Goal: Use online tool/utility: Utilize a website feature to perform a specific function

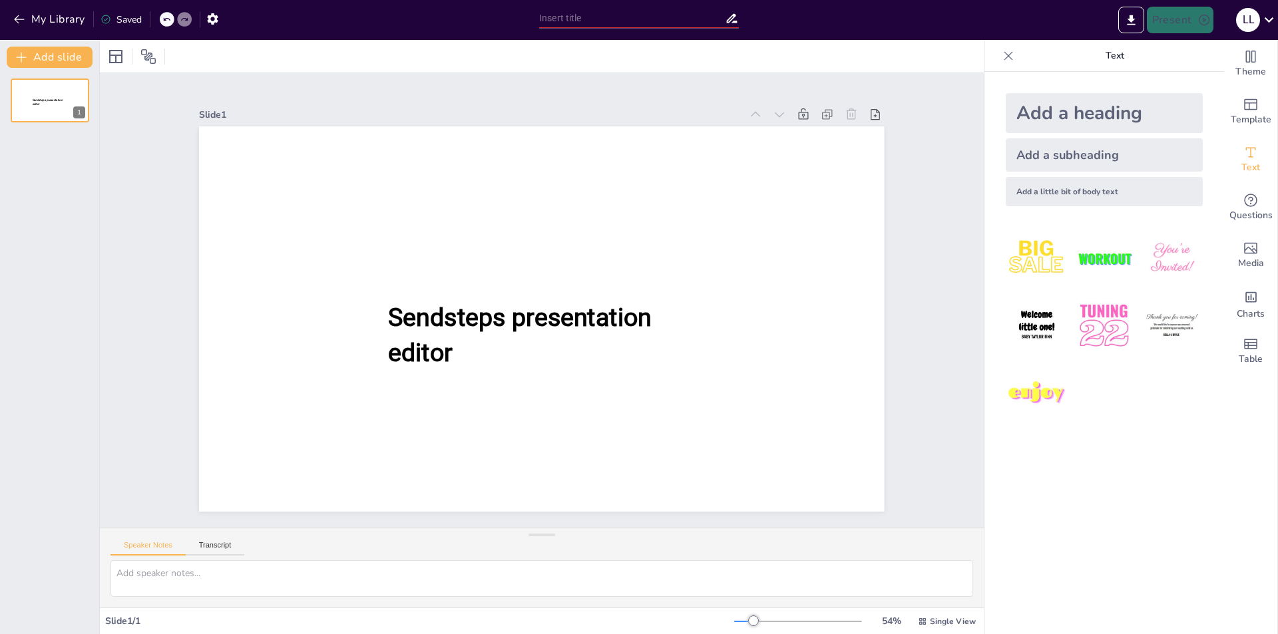
type input "Renovación de la Historia Política: Nuevos Enfoques y Metodologías"
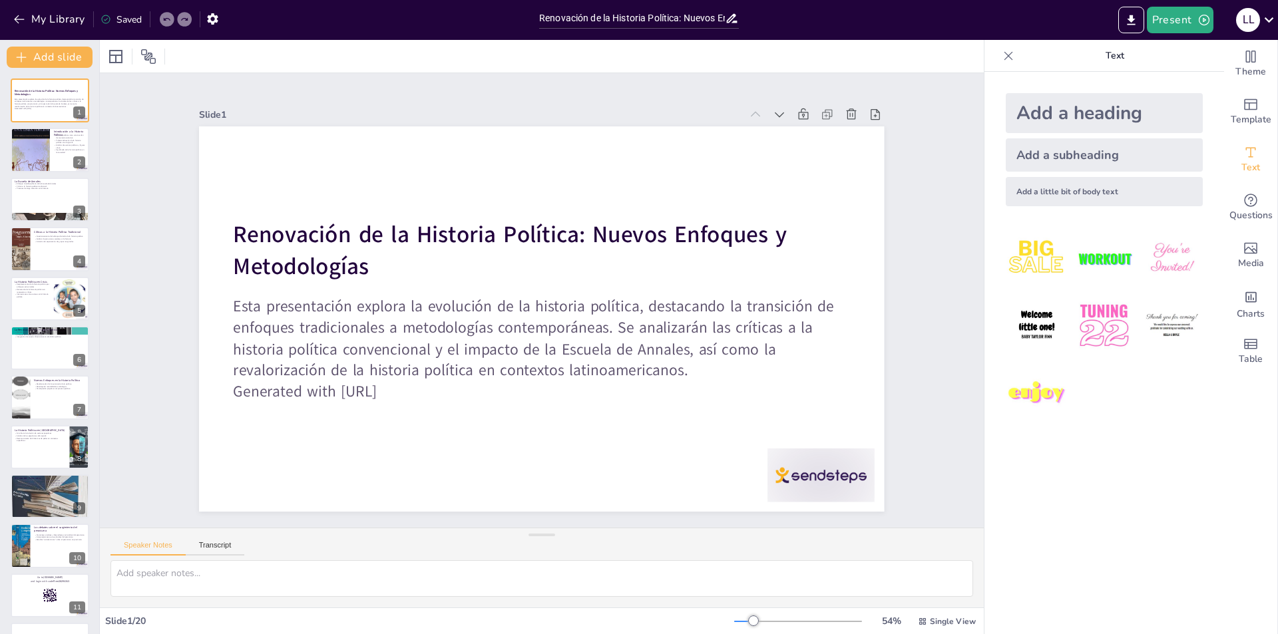
checkbox input "true"
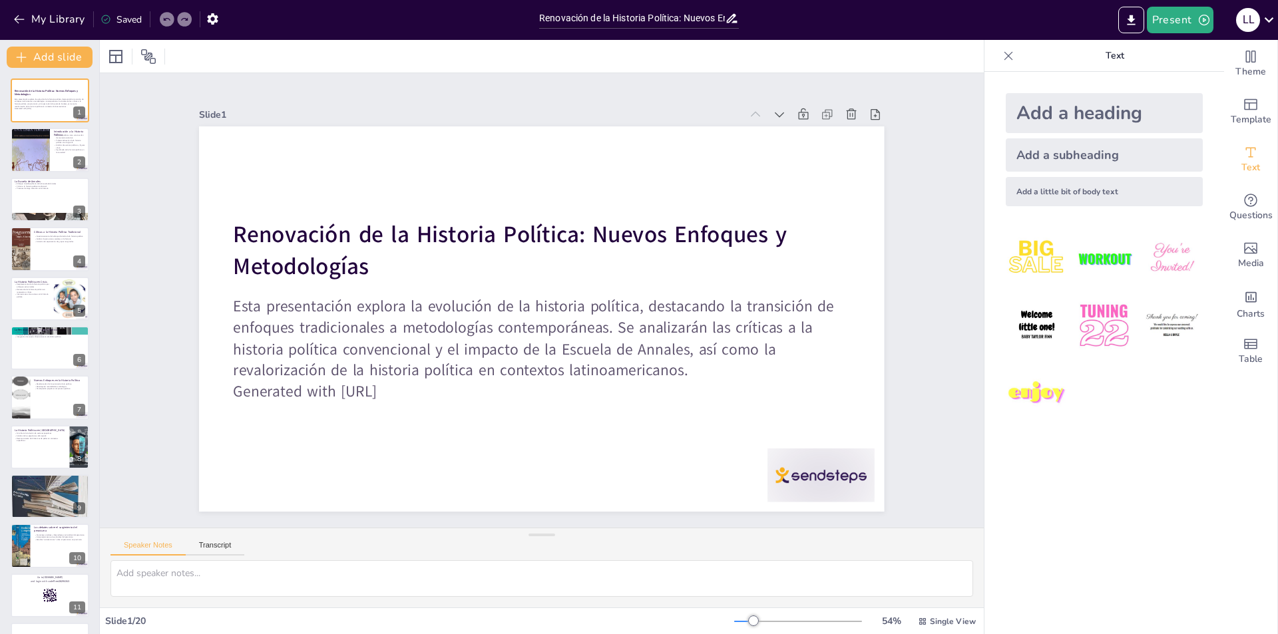
checkbox input "true"
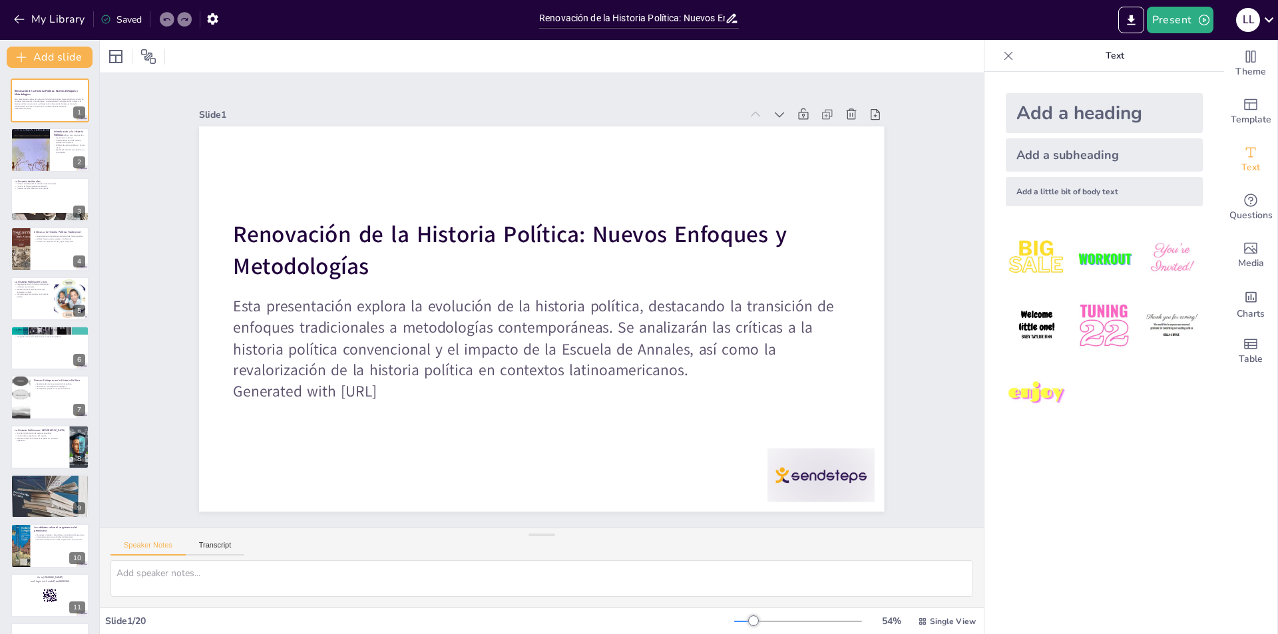
checkbox input "true"
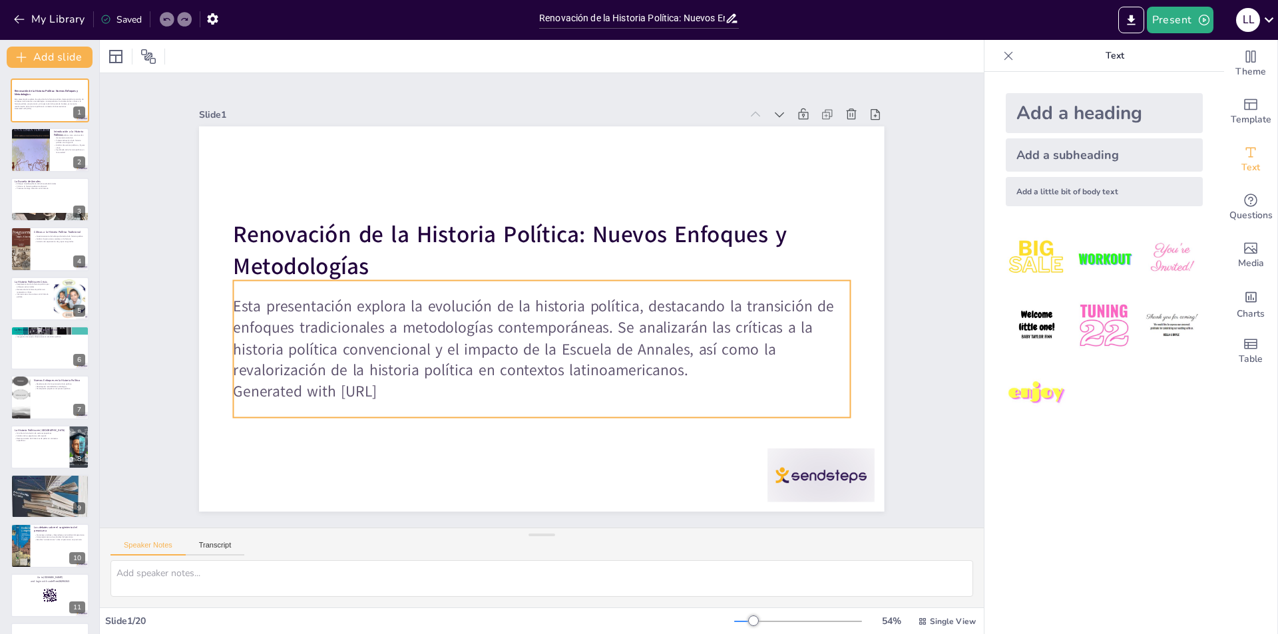
checkbox input "true"
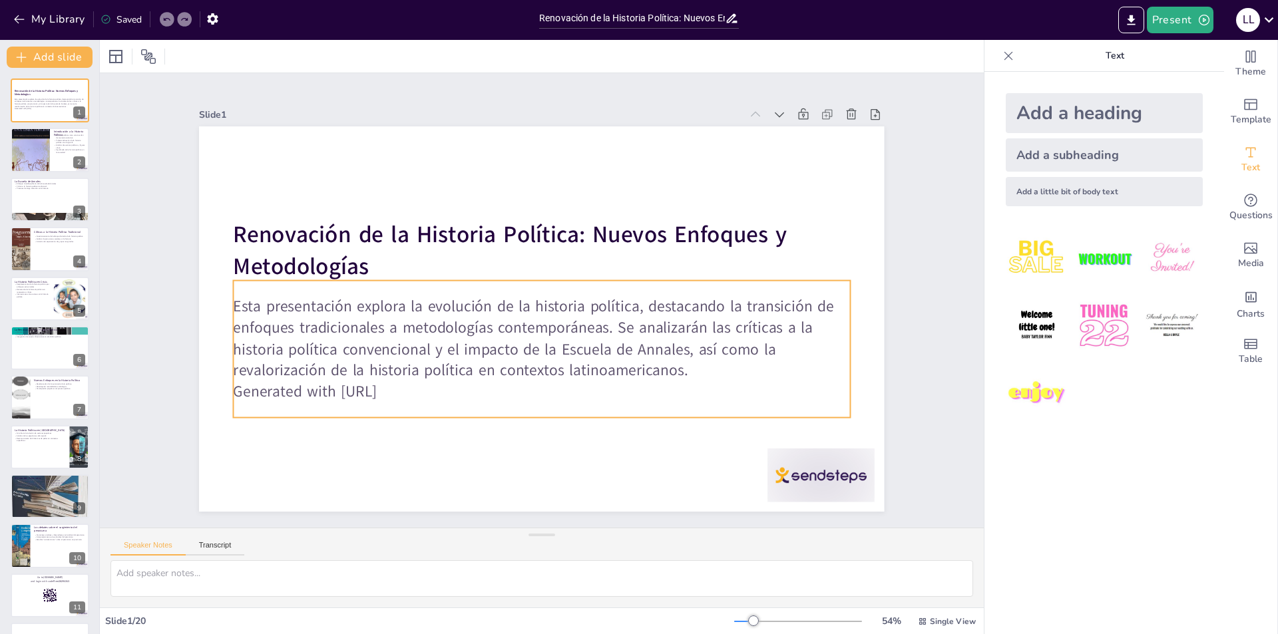
checkbox input "true"
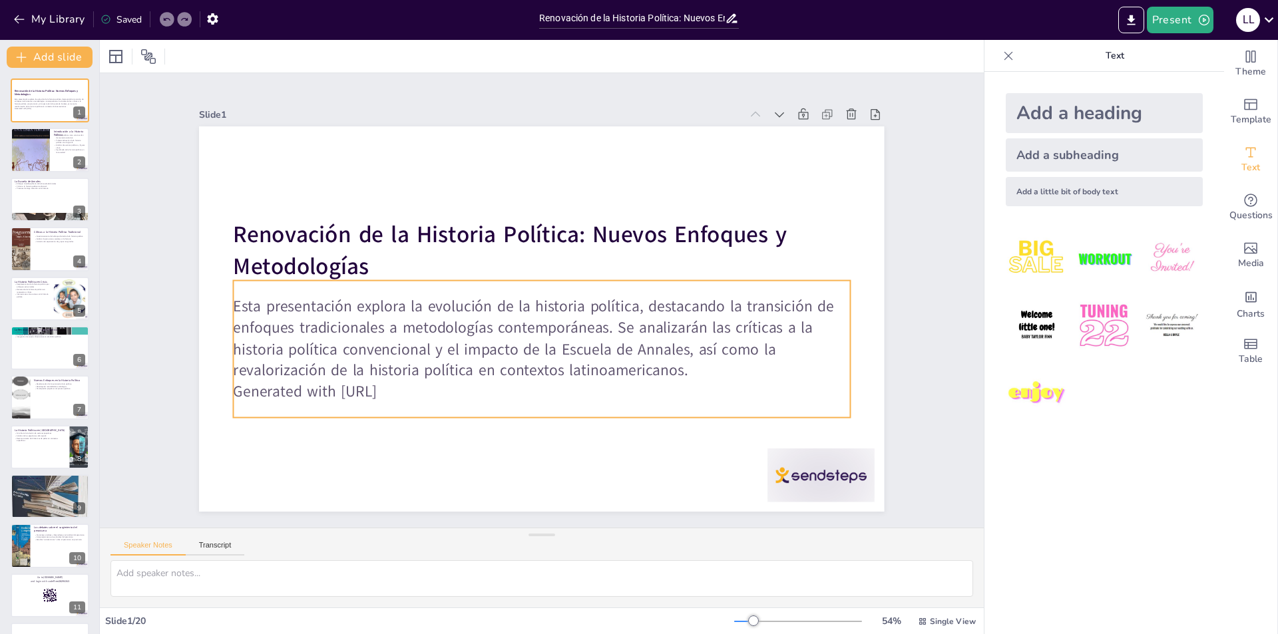
checkbox input "true"
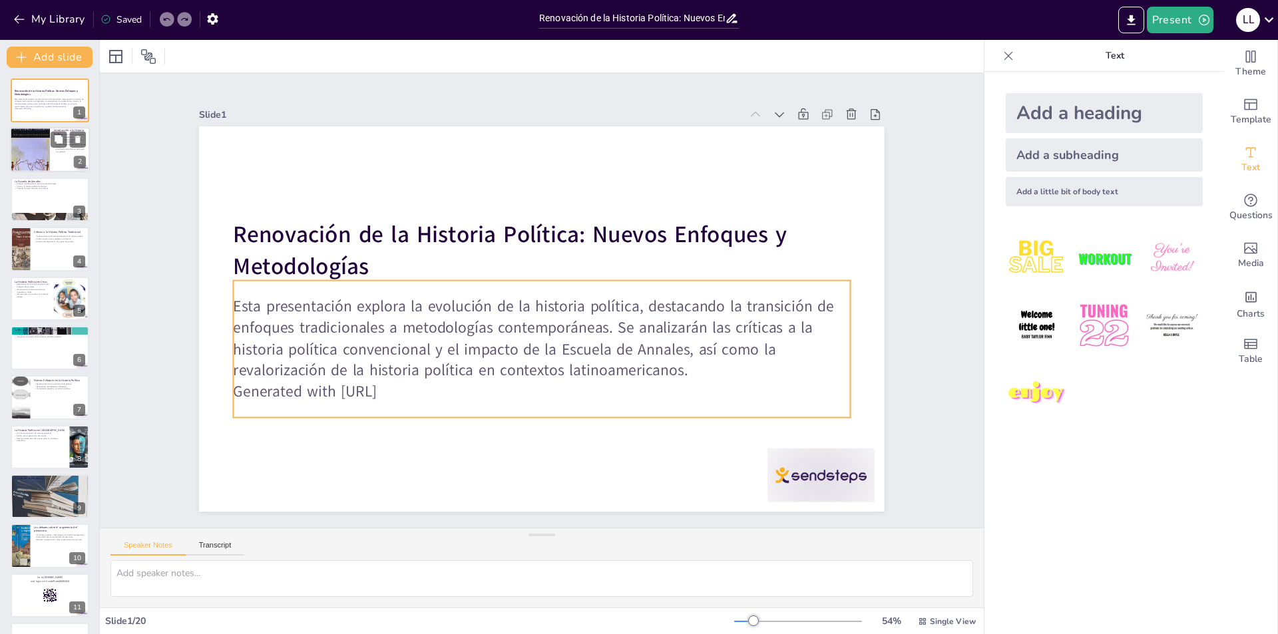
checkbox input "true"
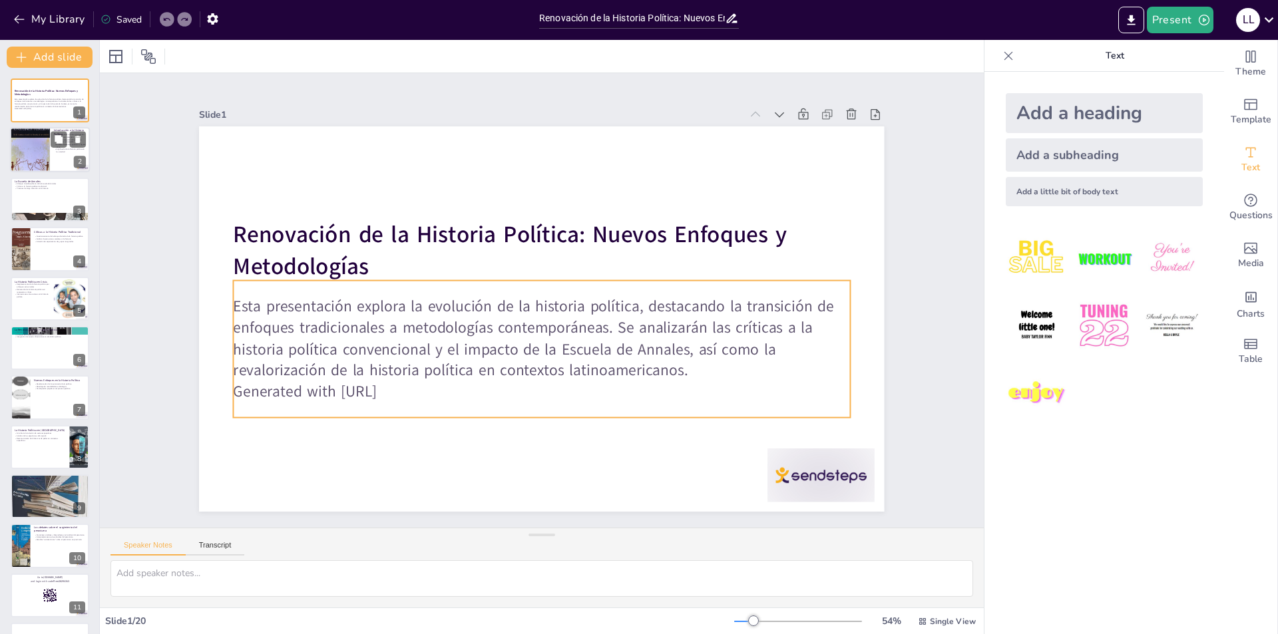
checkbox input "true"
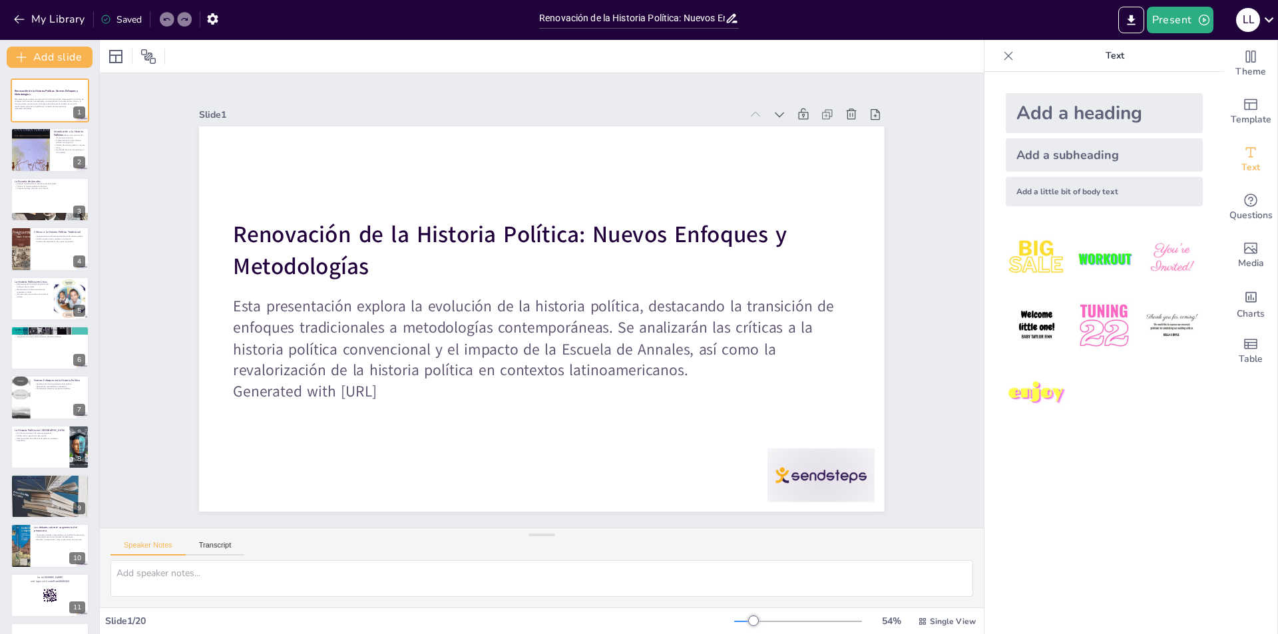
checkbox input "true"
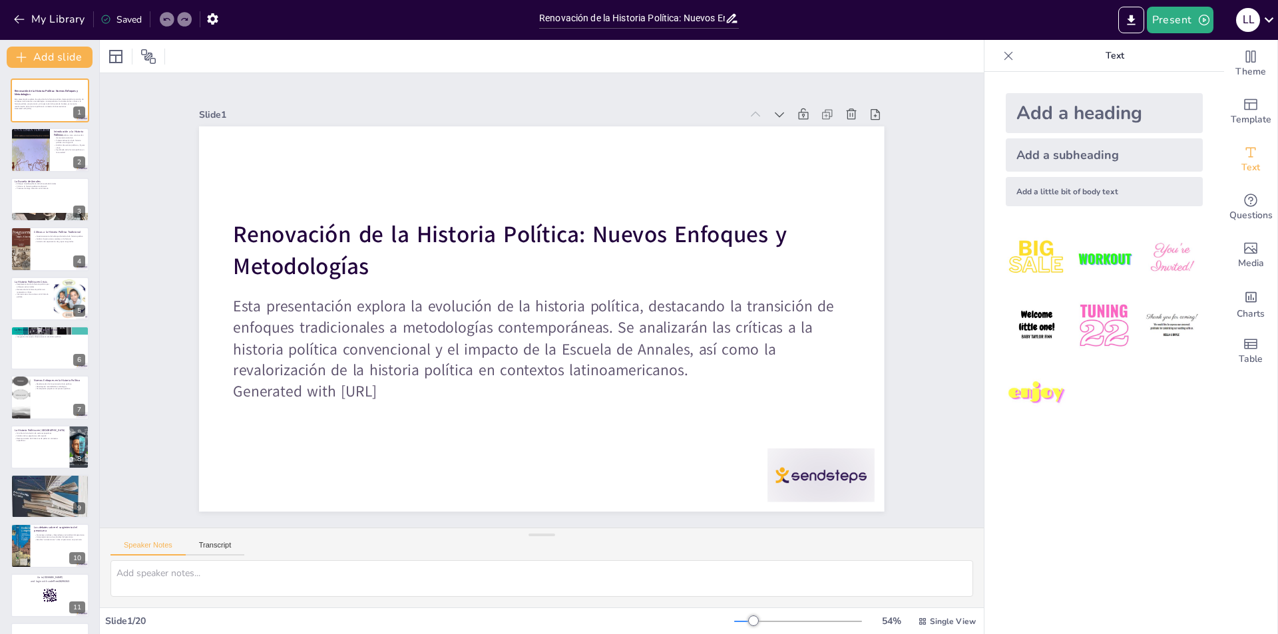
checkbox input "true"
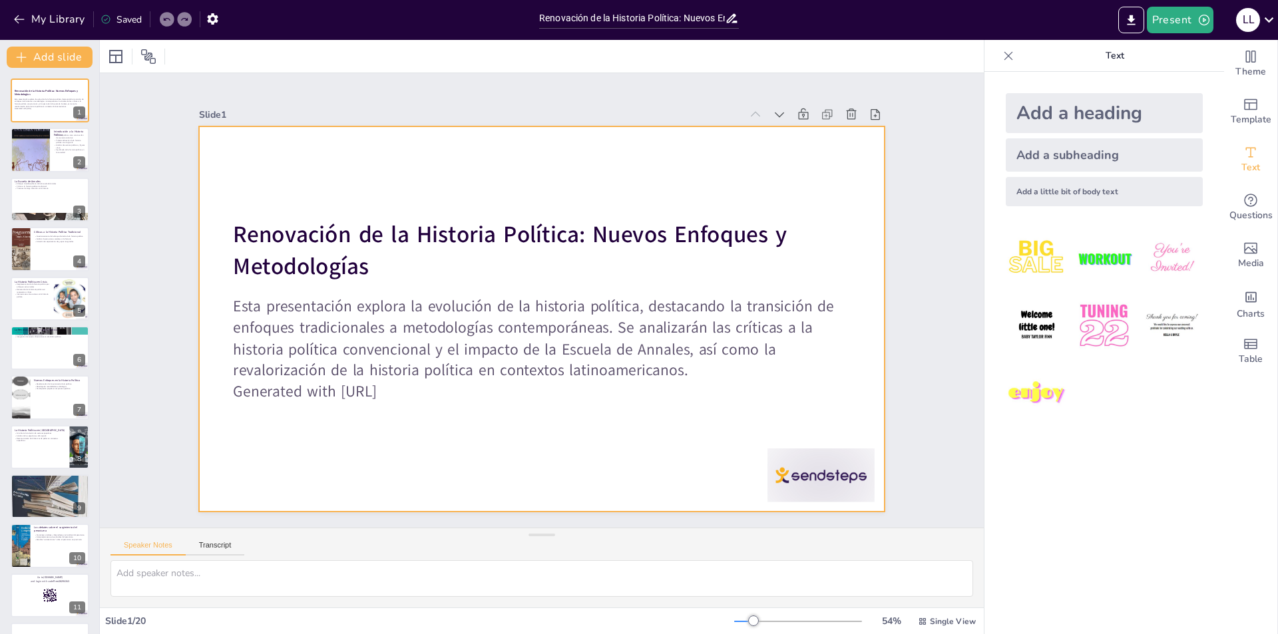
checkbox input "true"
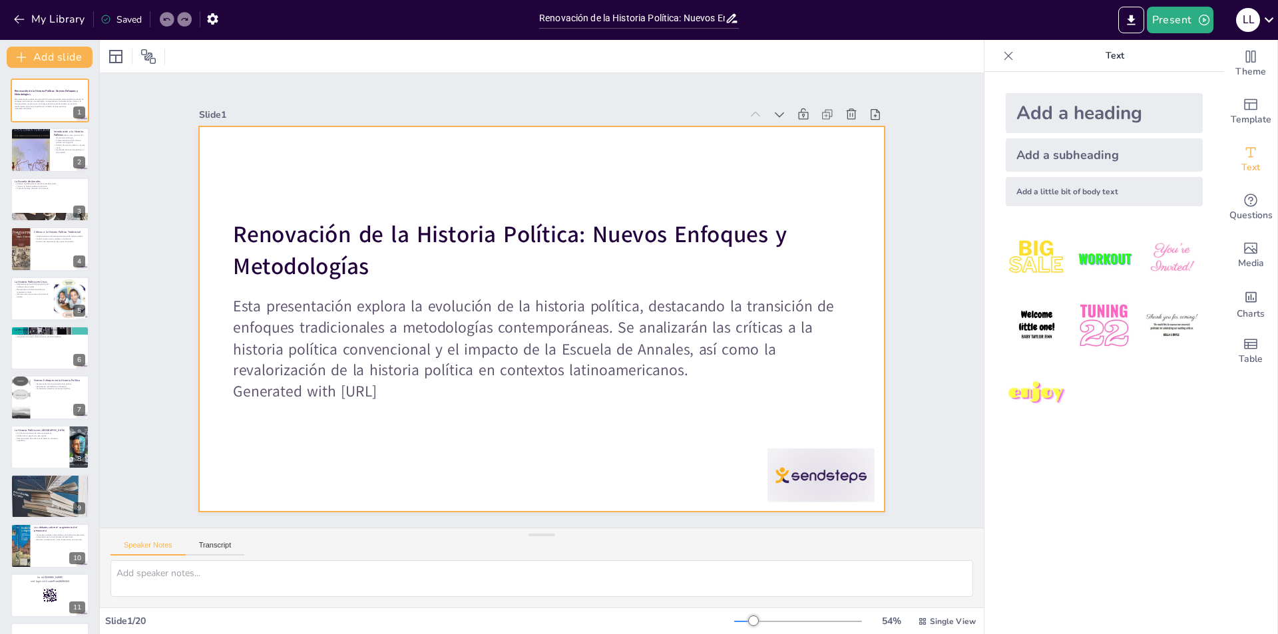
checkbox input "true"
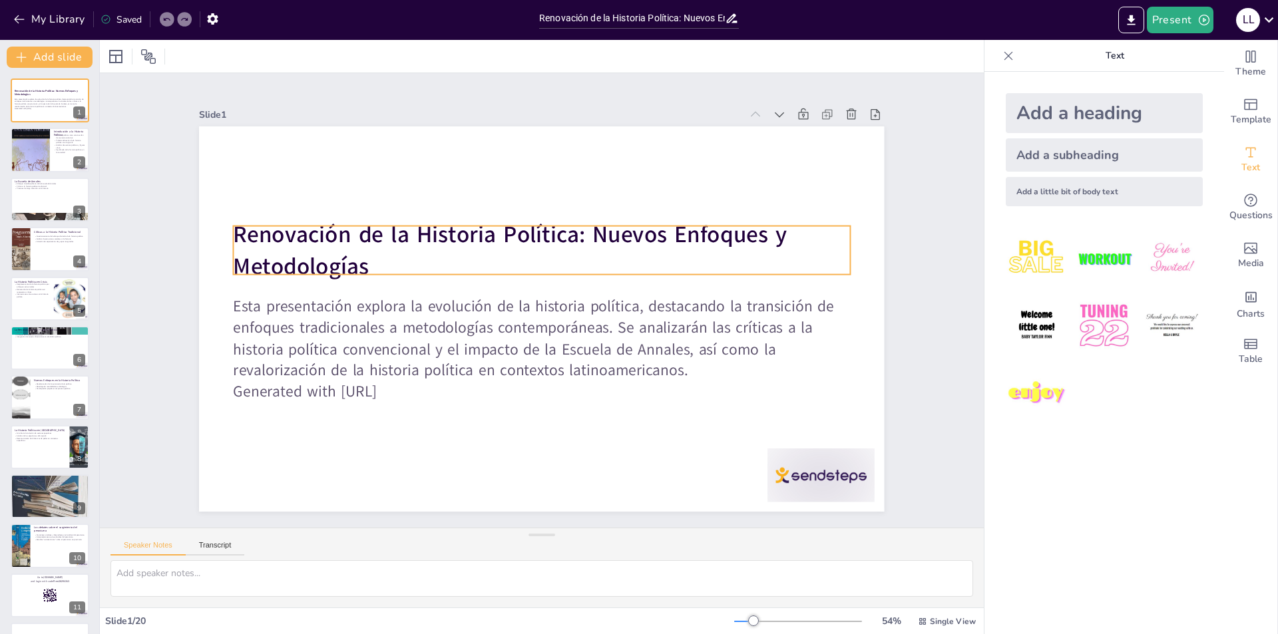
checkbox input "true"
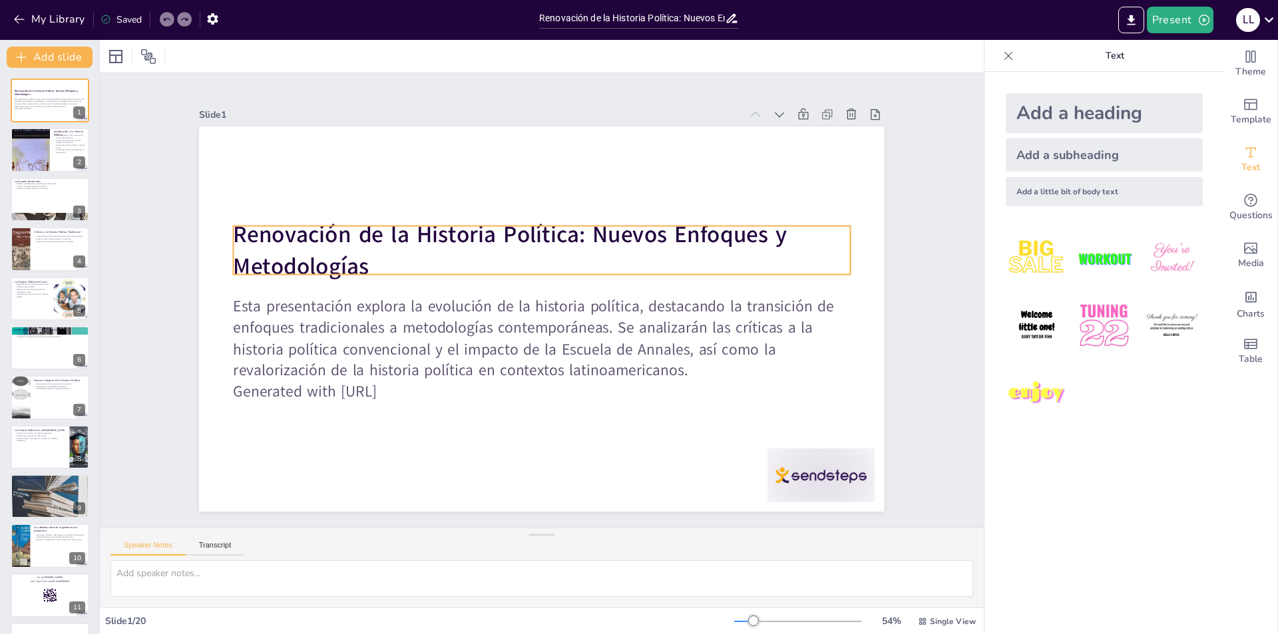
checkbox input "true"
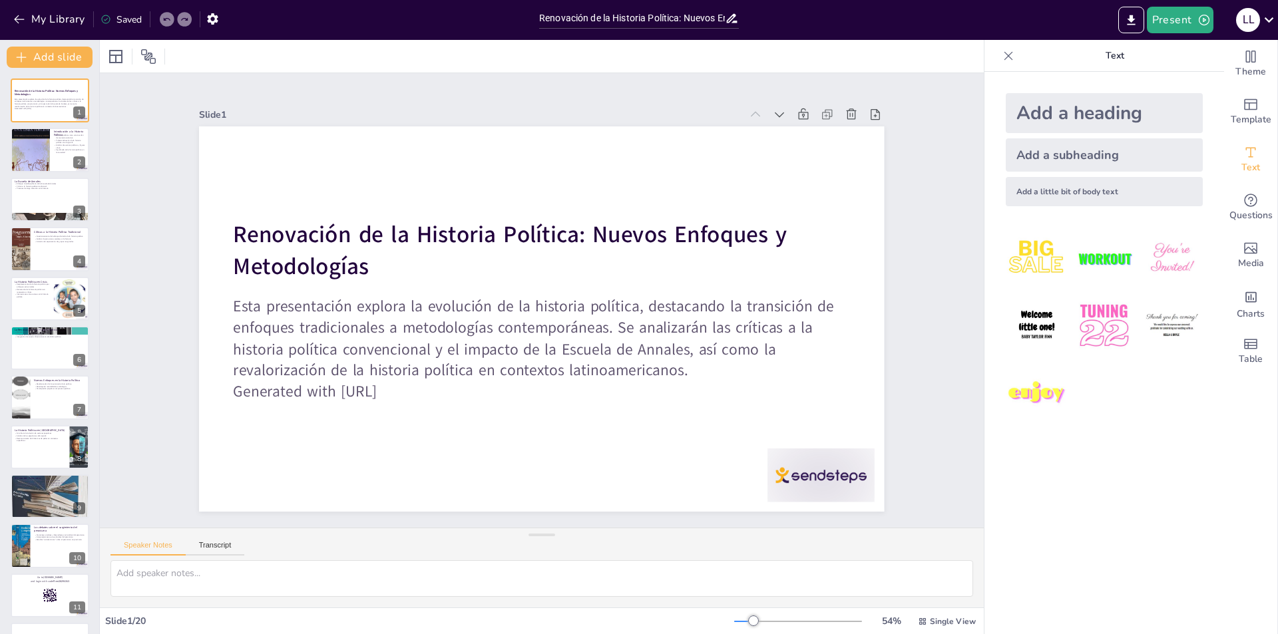
checkbox input "true"
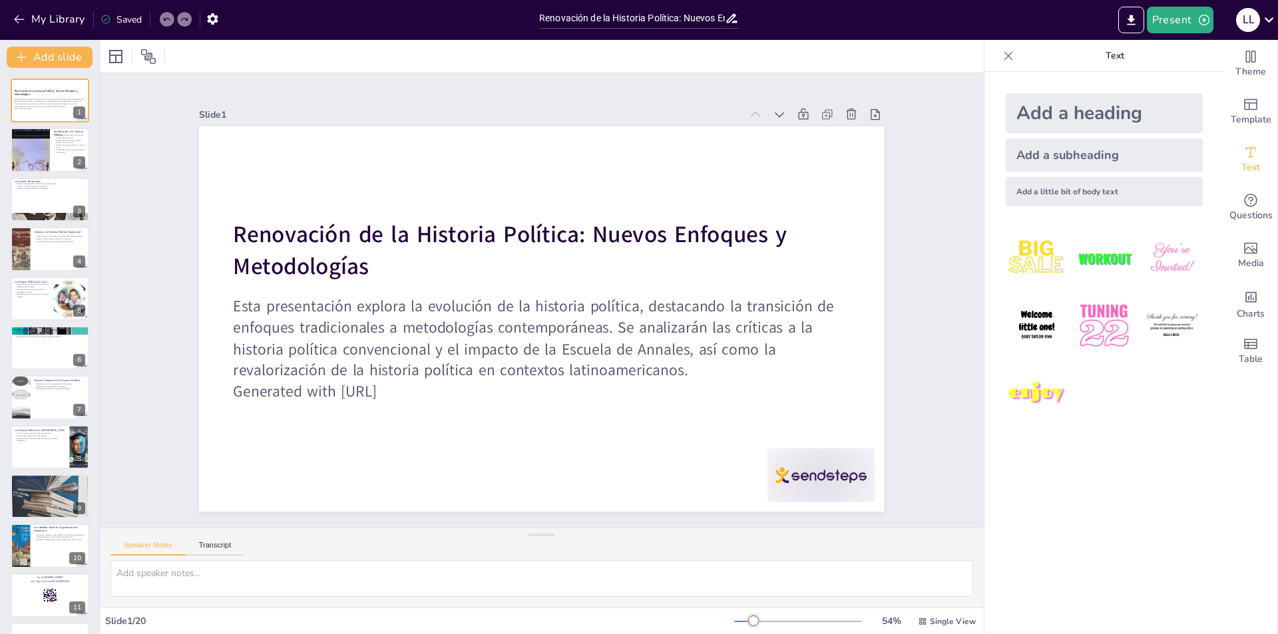
checkbox input "true"
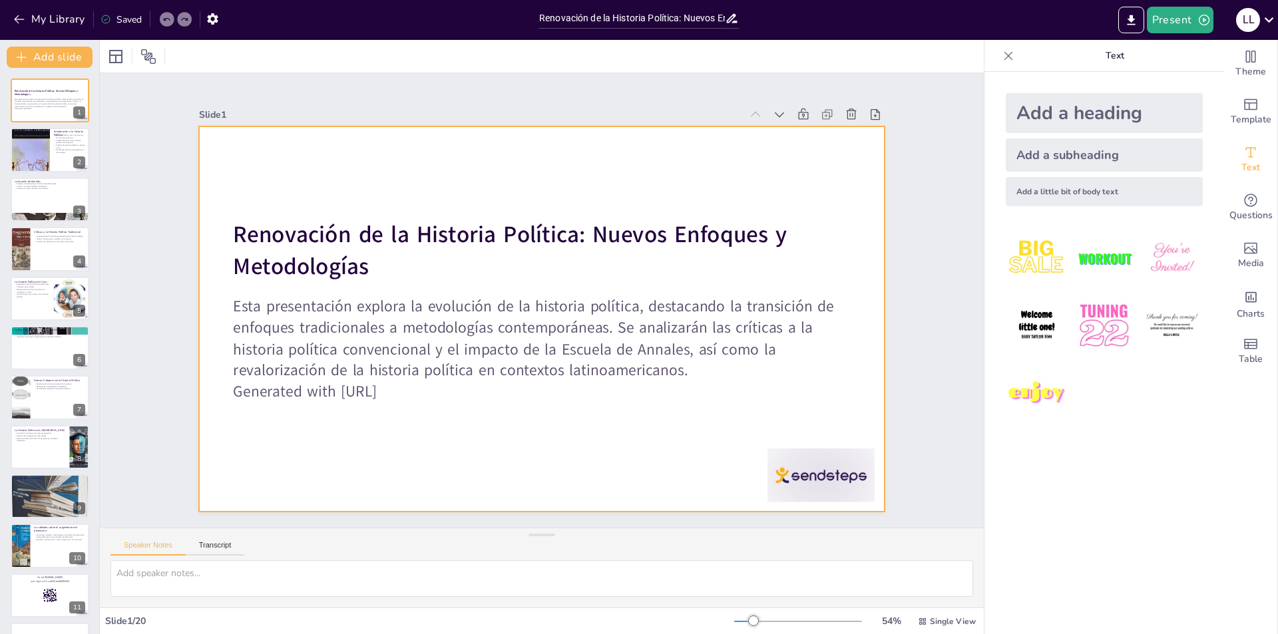
checkbox input "true"
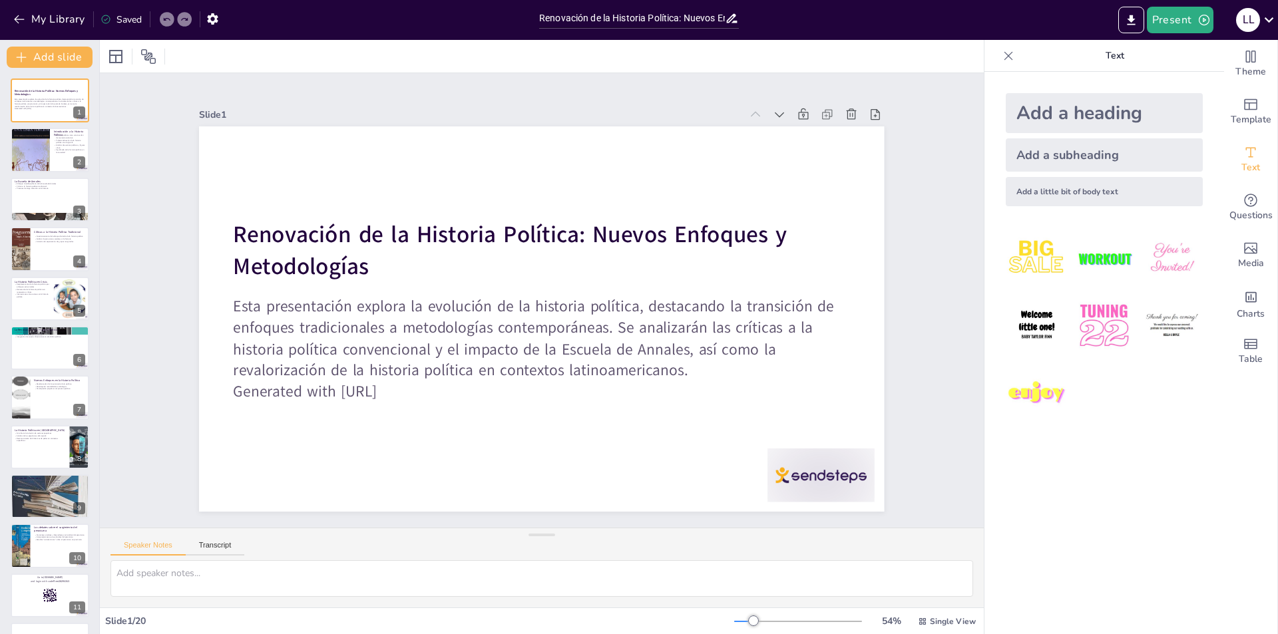
checkbox input "true"
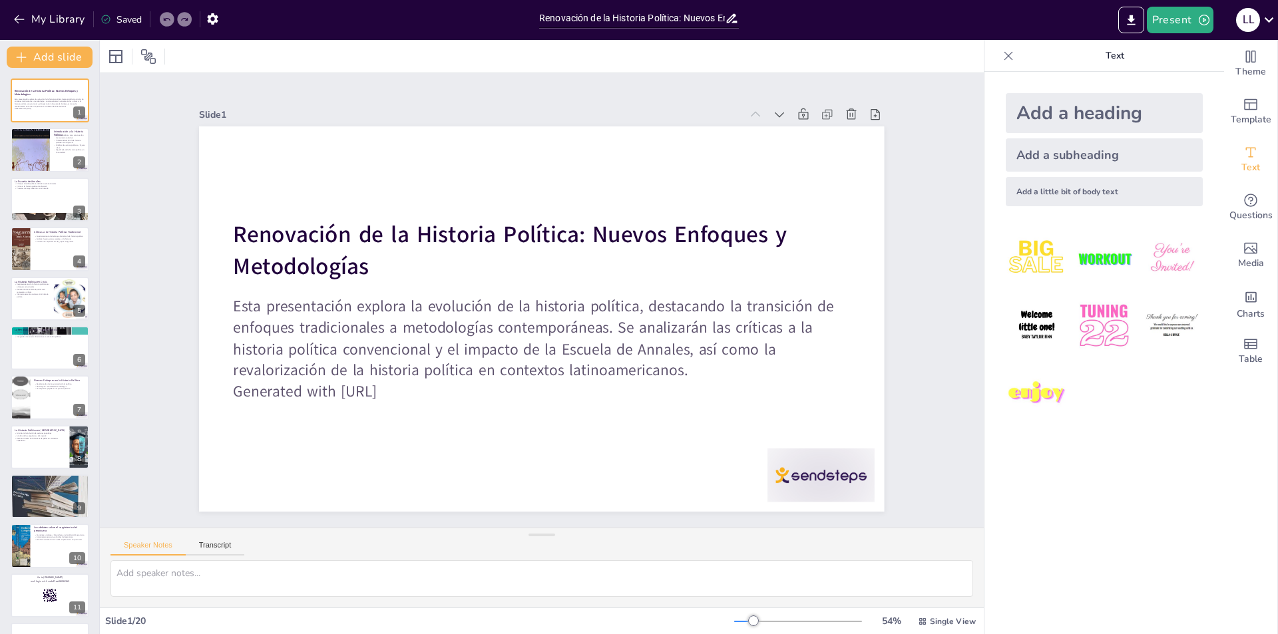
checkbox input "true"
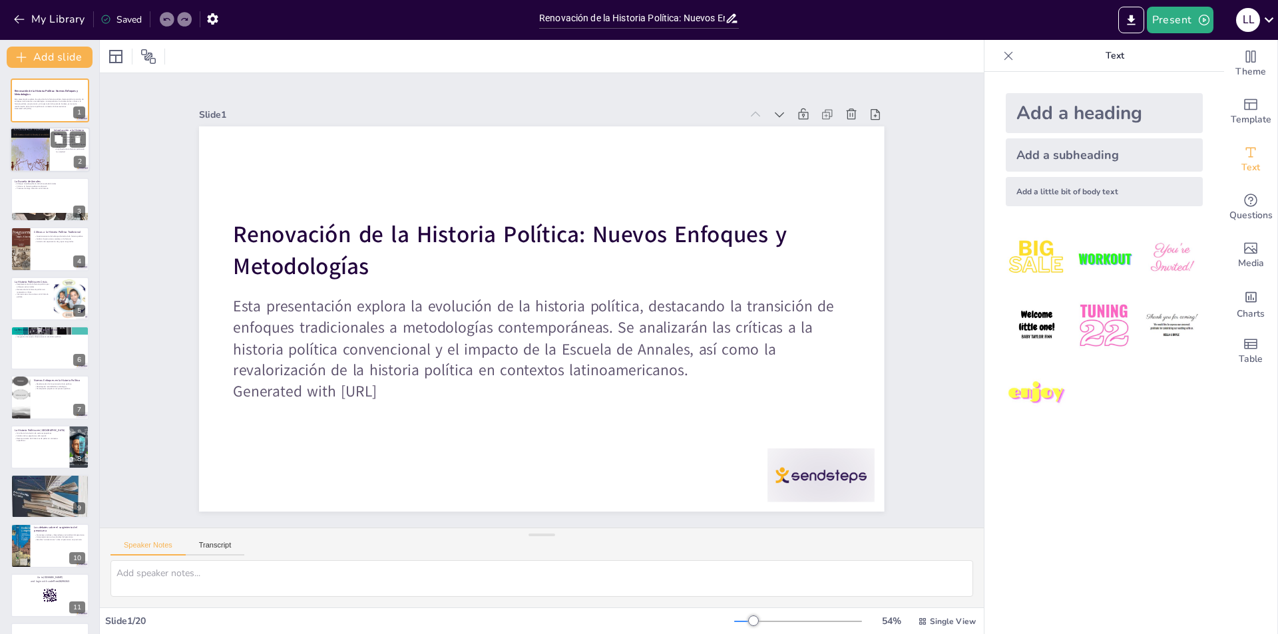
checkbox input "true"
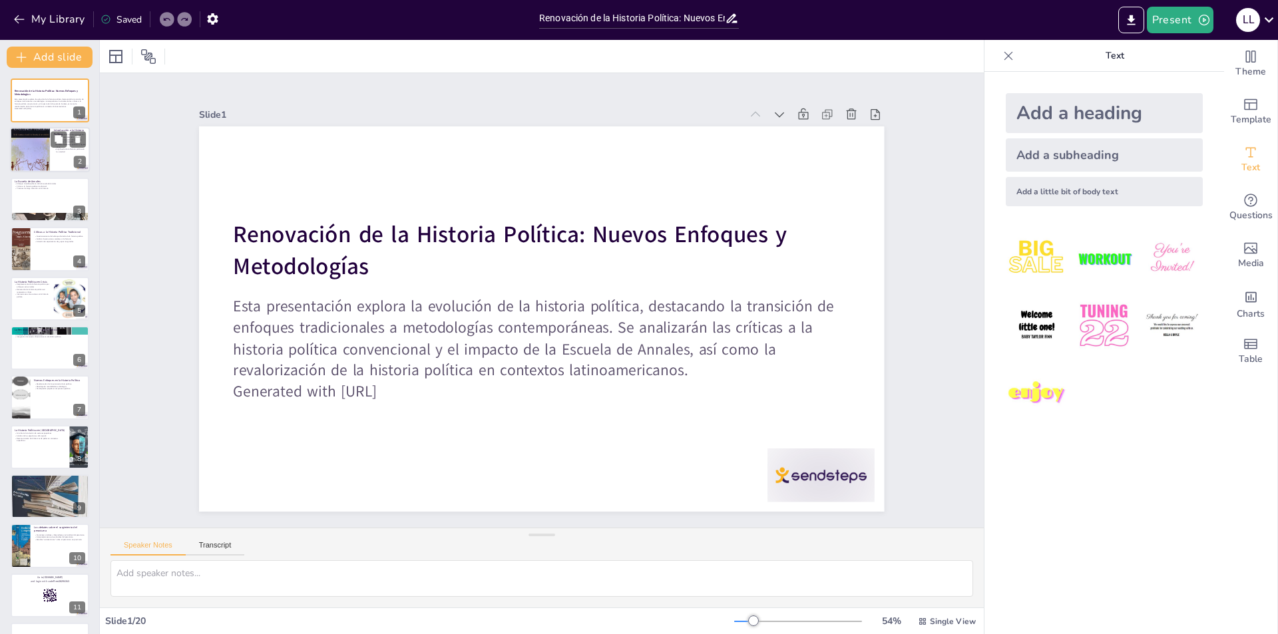
checkbox input "true"
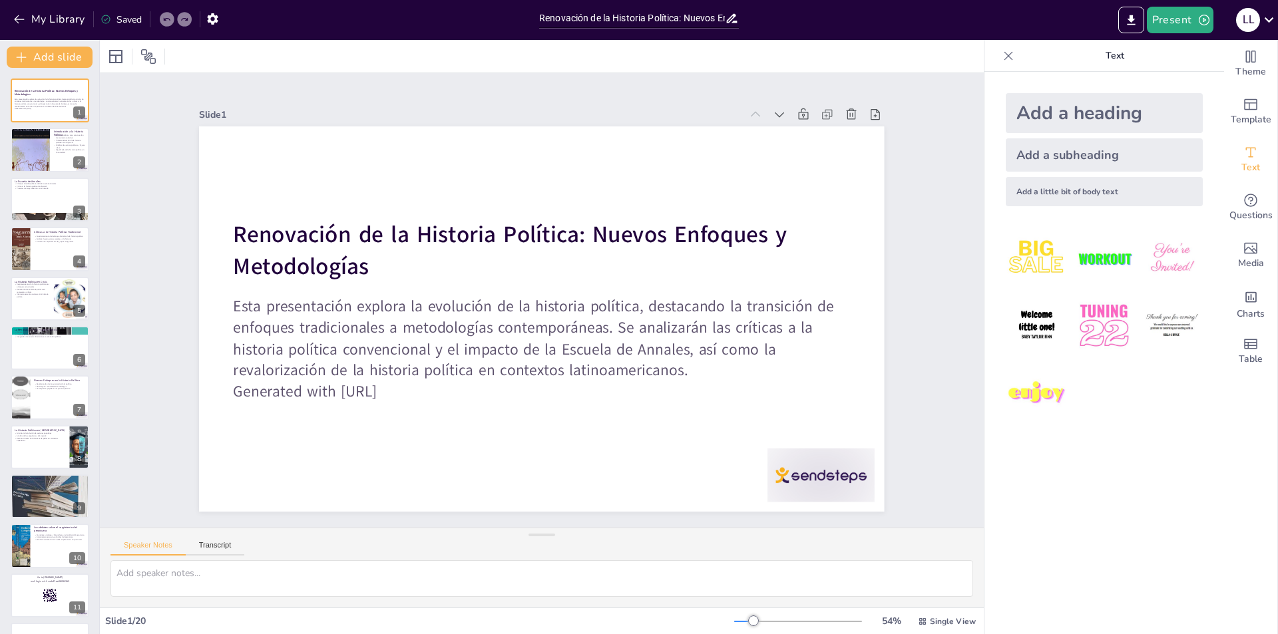
checkbox input "true"
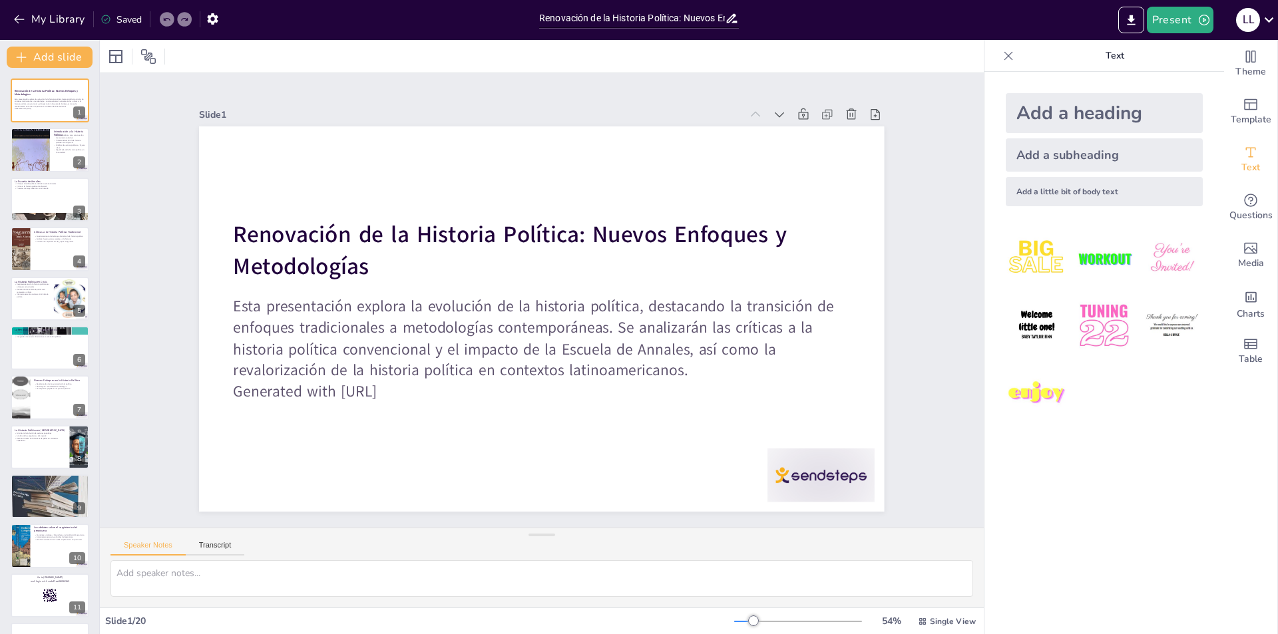
checkbox input "true"
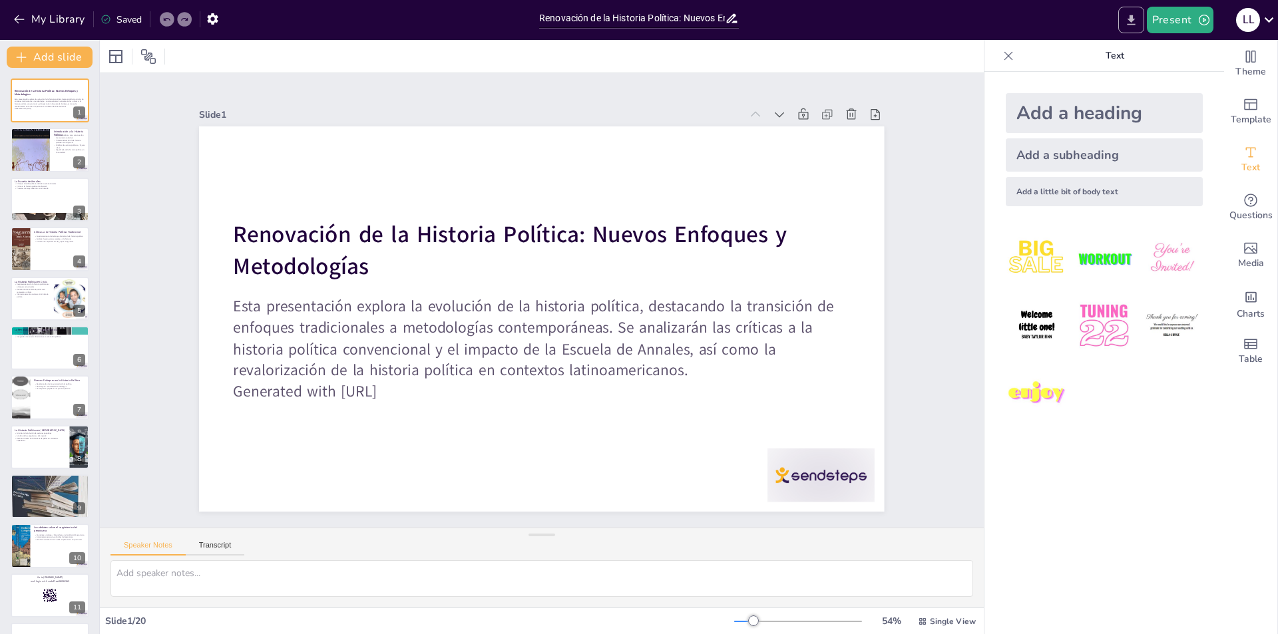
click at [1133, 13] on icon "Export to PowerPoint" at bounding box center [1131, 20] width 14 height 14
checkbox input "true"
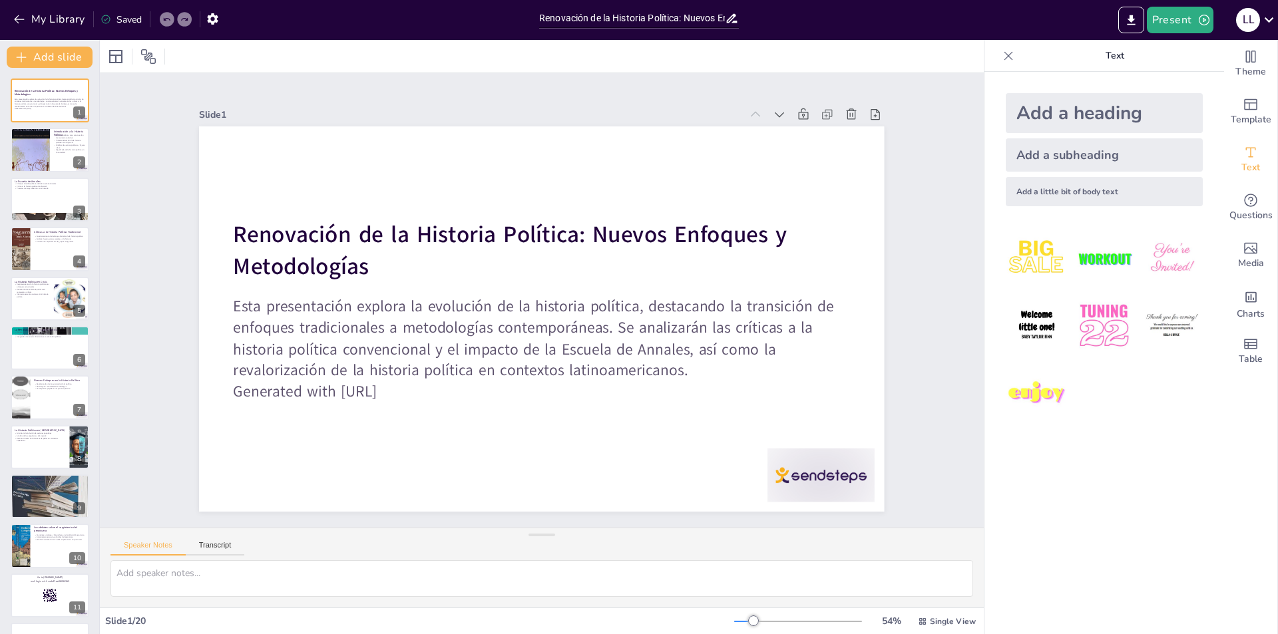
checkbox input "true"
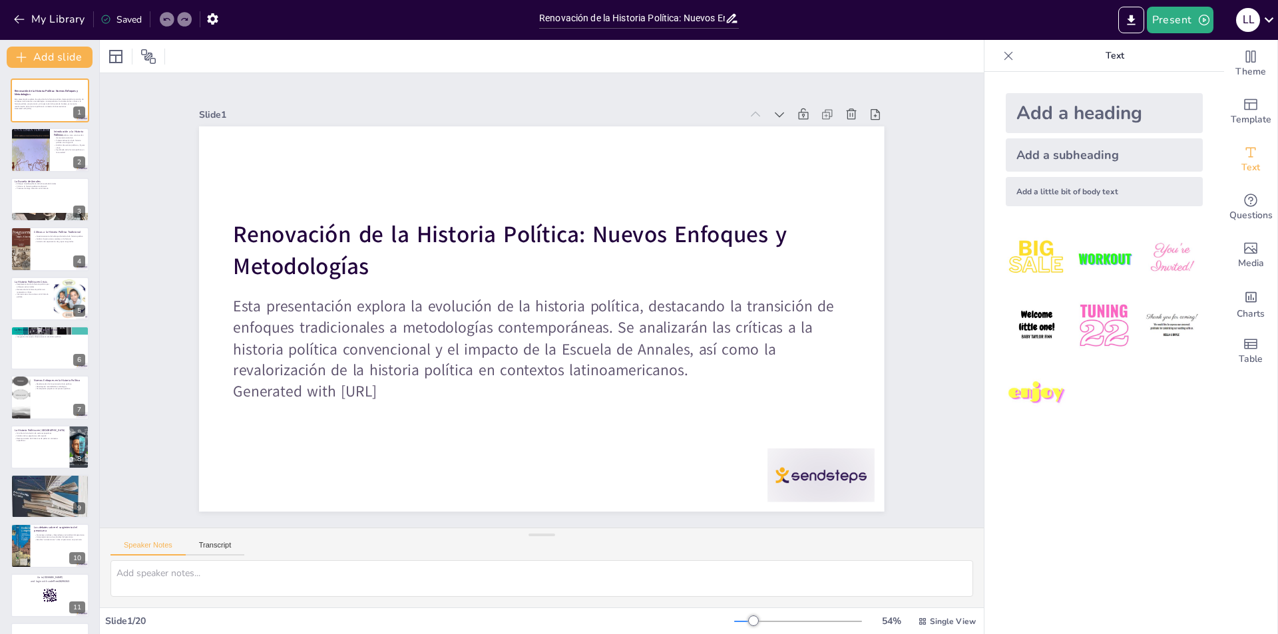
checkbox input "true"
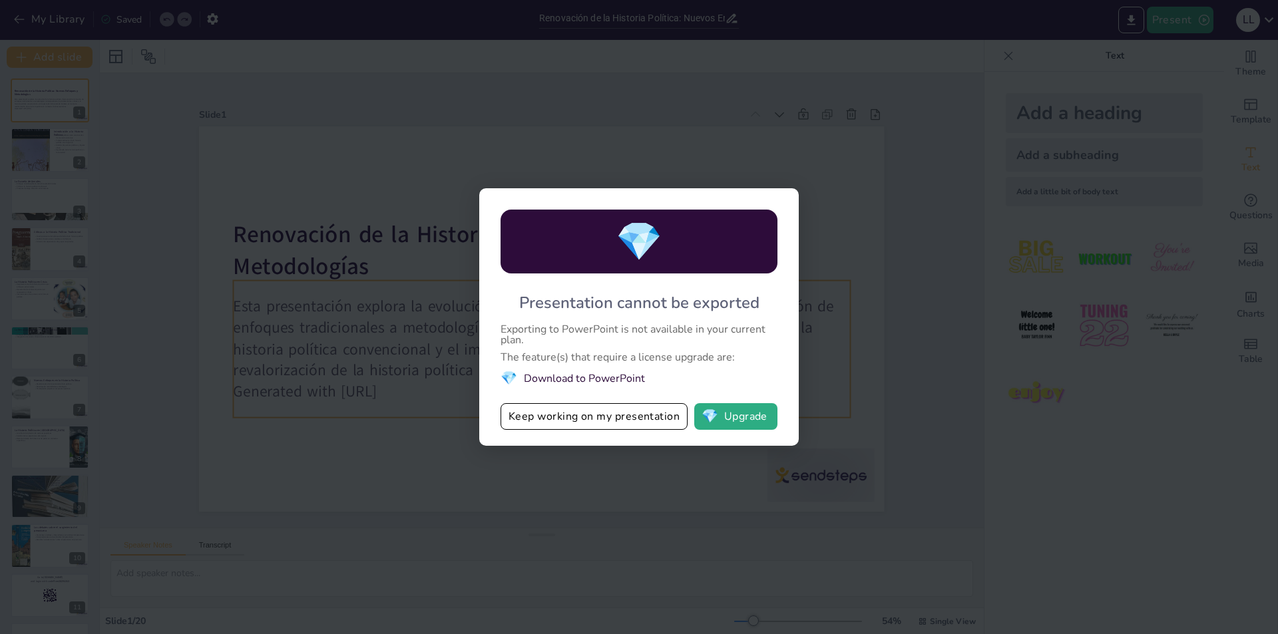
checkbox input "true"
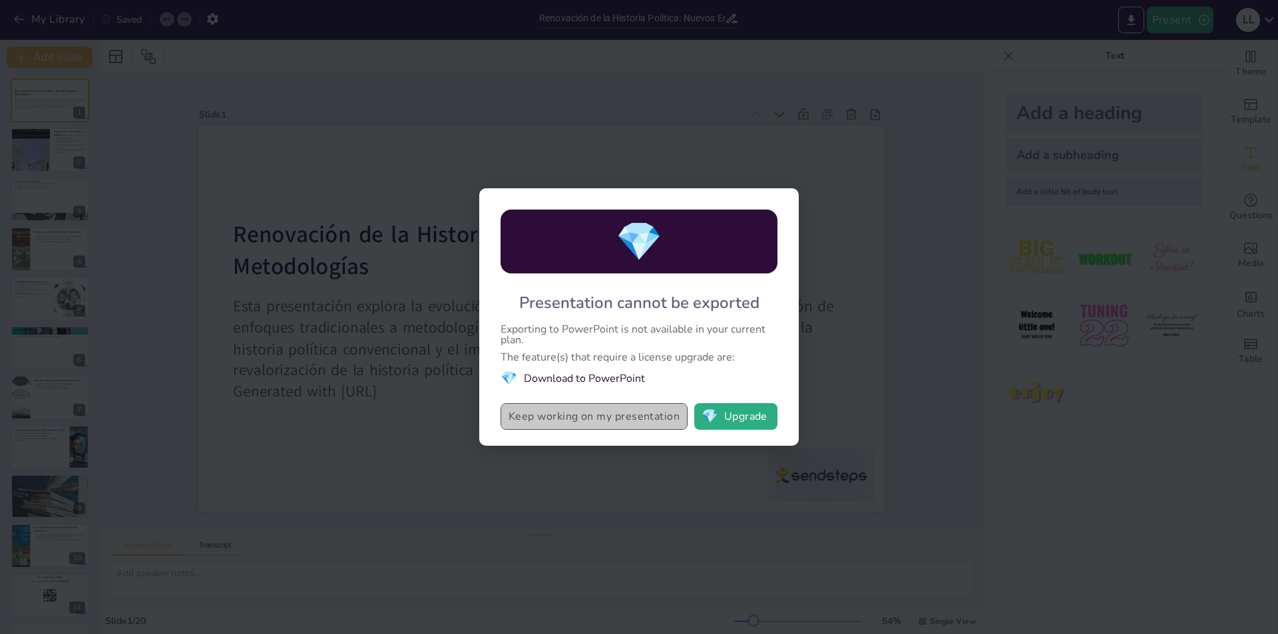
click at [616, 418] on button "Keep working on my presentation" at bounding box center [594, 416] width 187 height 27
checkbox input "true"
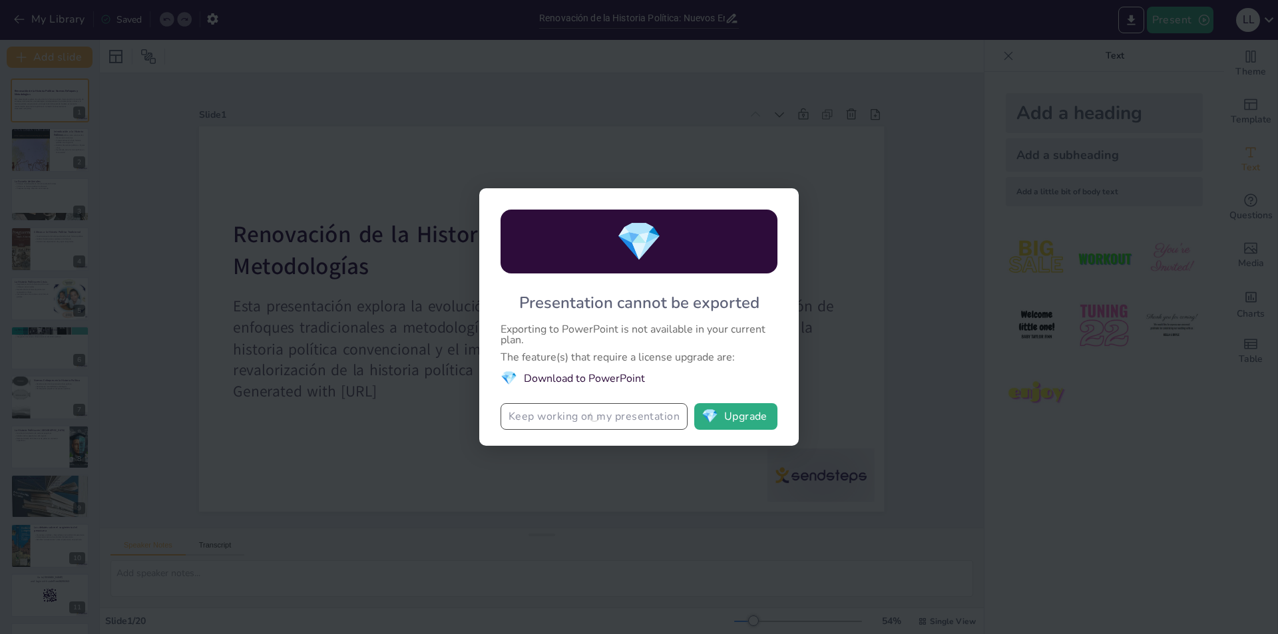
checkbox input "true"
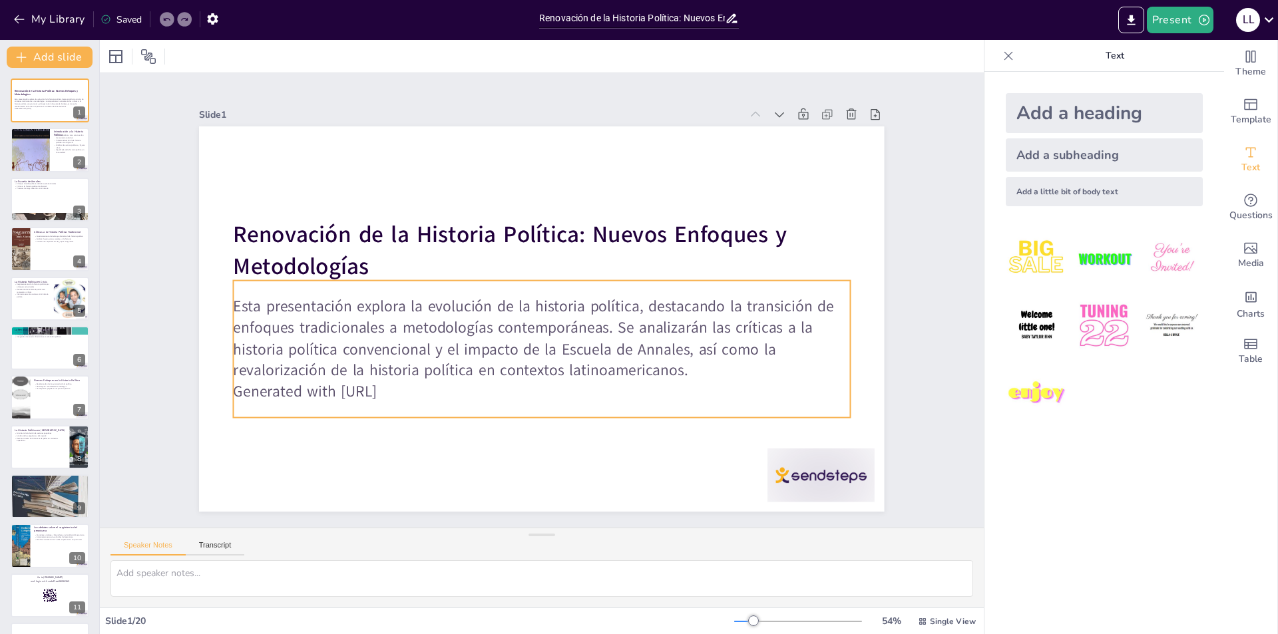
checkbox input "true"
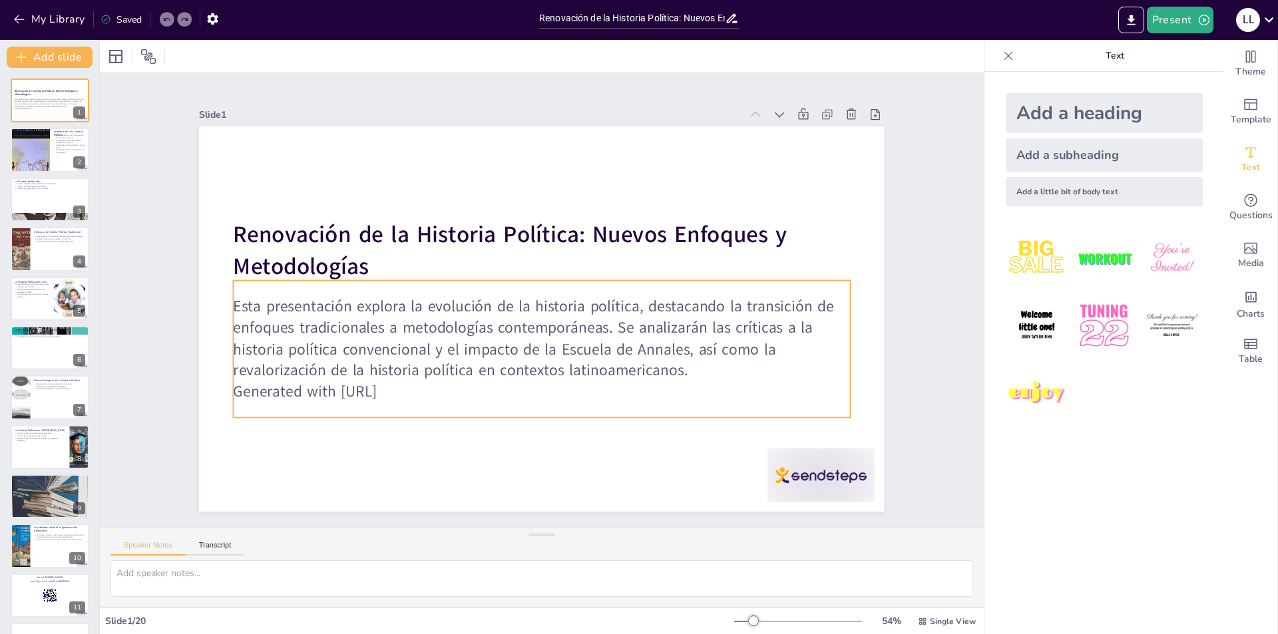
checkbox input "true"
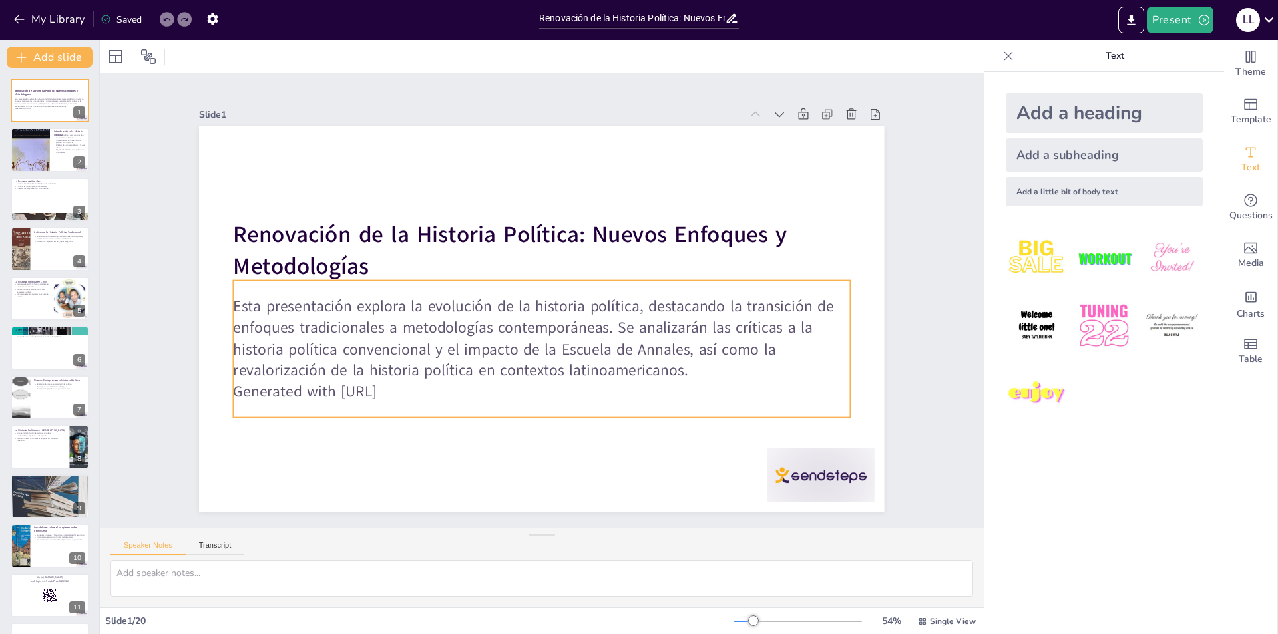
checkbox input "true"
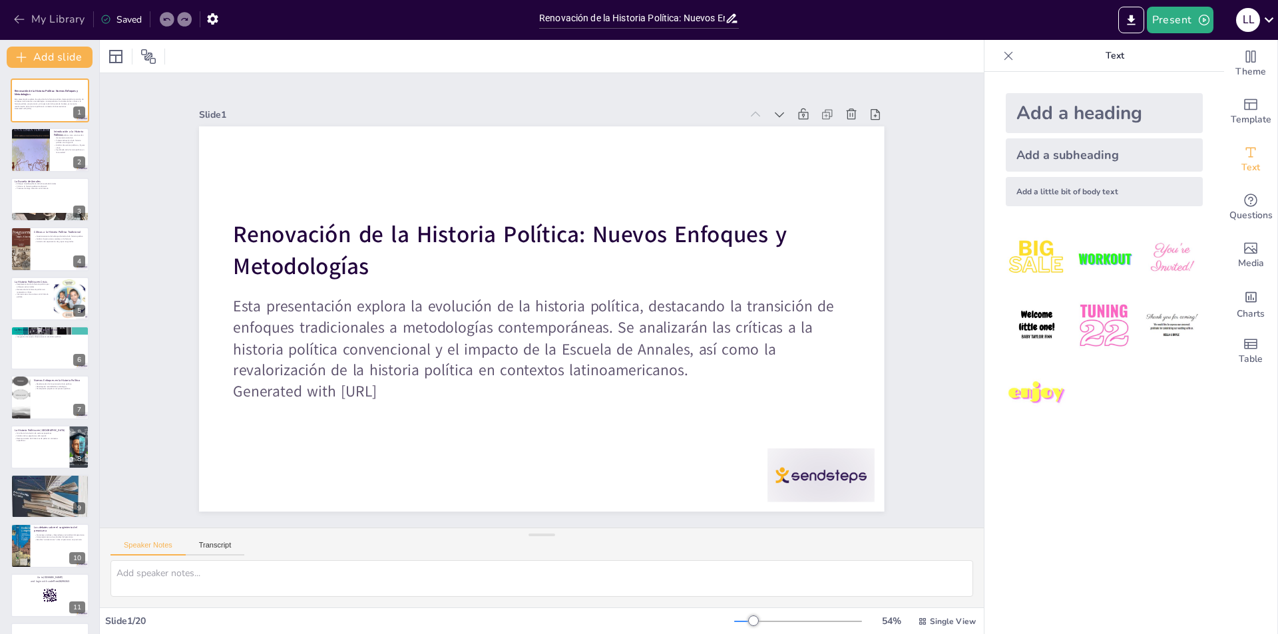
checkbox input "true"
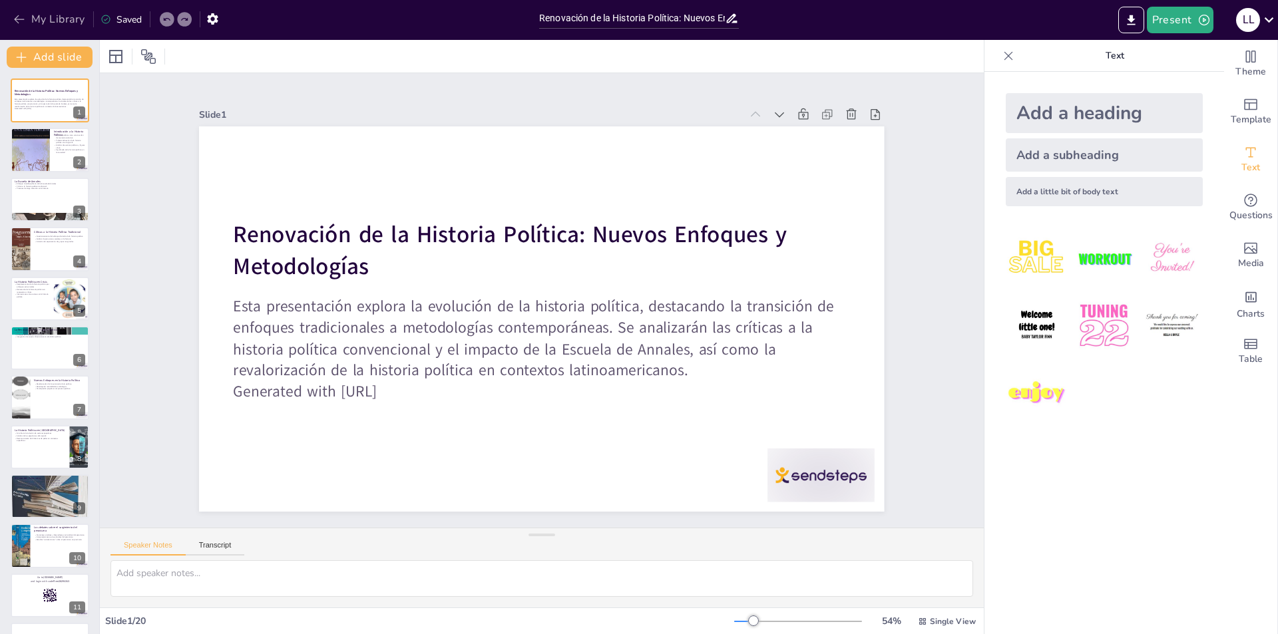
checkbox input "true"
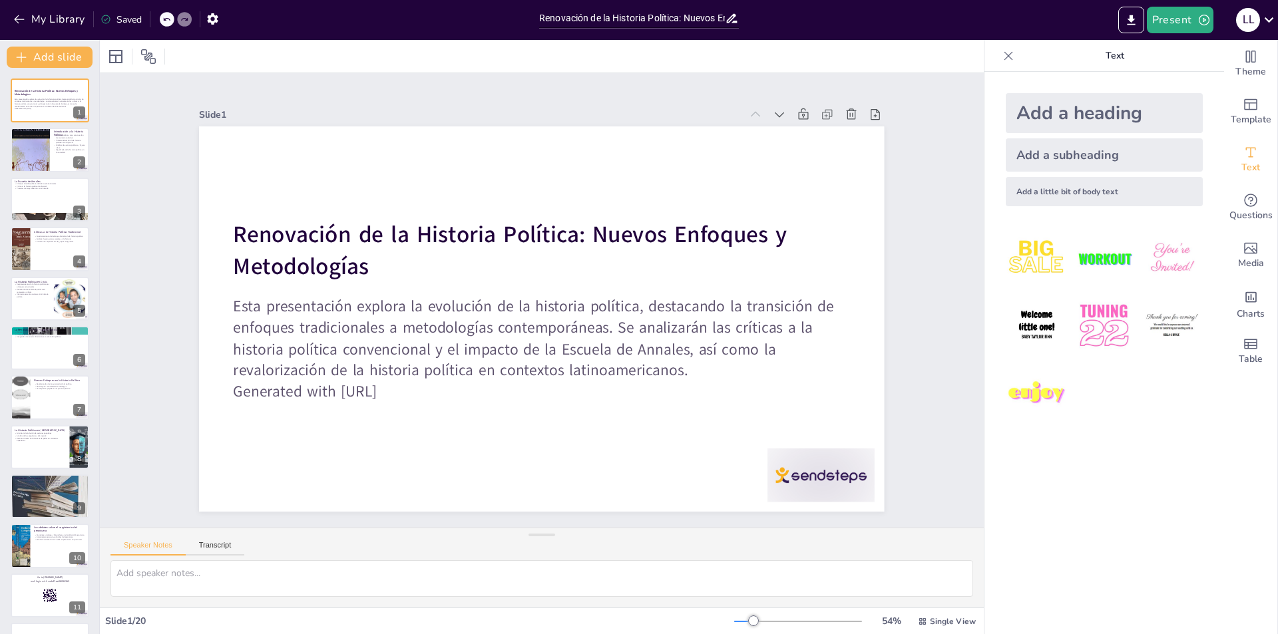
checkbox input "true"
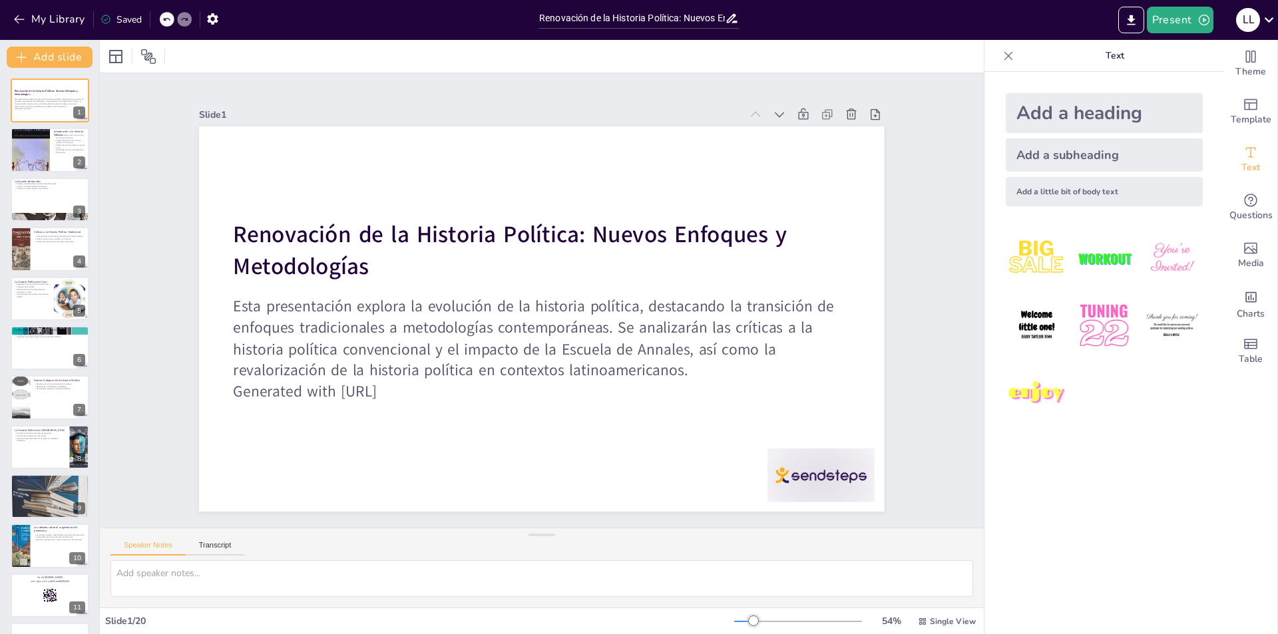
checkbox input "true"
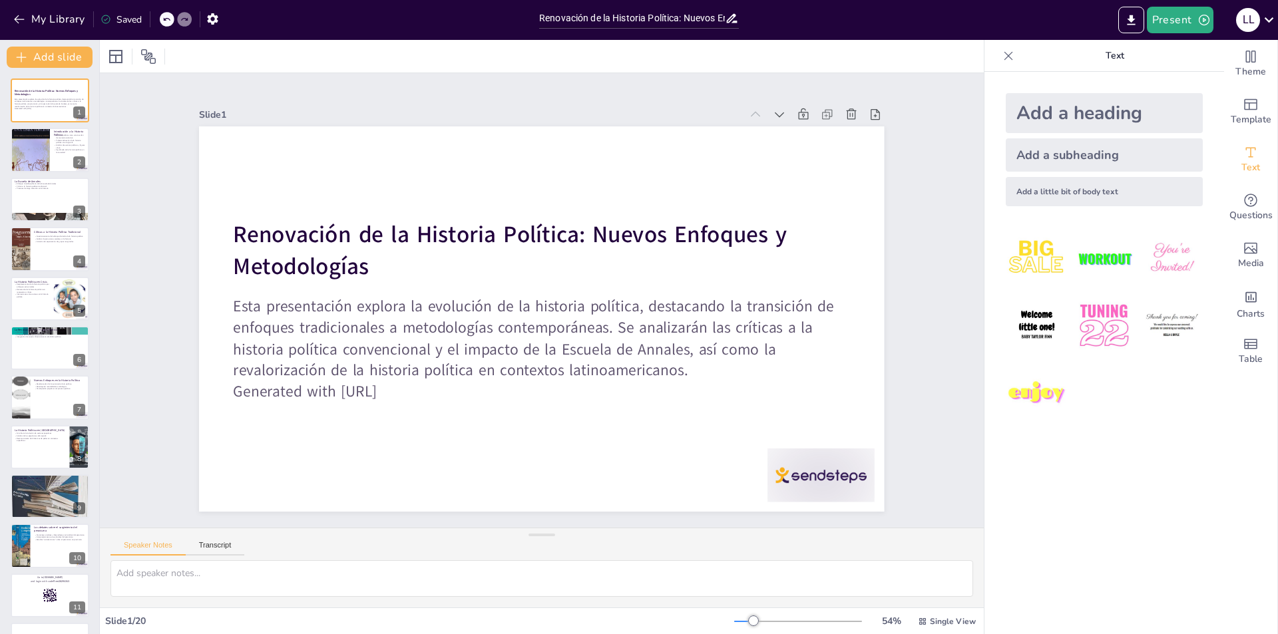
checkbox input "true"
